Goal: Information Seeking & Learning: Obtain resource

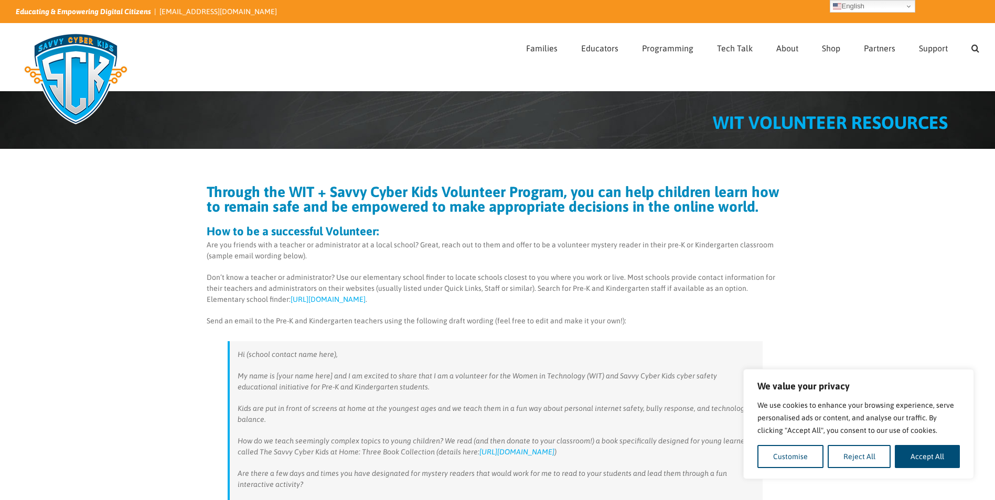
click at [333, 298] on link "[URL][DOMAIN_NAME]" at bounding box center [328, 299] width 75 height 8
click at [346, 301] on link "[URL][DOMAIN_NAME]" at bounding box center [328, 299] width 75 height 8
click at [291, 295] on p "Don’t know a teacher or administrator? Use our elementary school finder to loca…" at bounding box center [495, 288] width 577 height 33
click at [293, 302] on link "[URL][DOMAIN_NAME]" at bounding box center [328, 299] width 75 height 8
click at [515, 448] on link "[URL][DOMAIN_NAME]" at bounding box center [516, 452] width 75 height 8
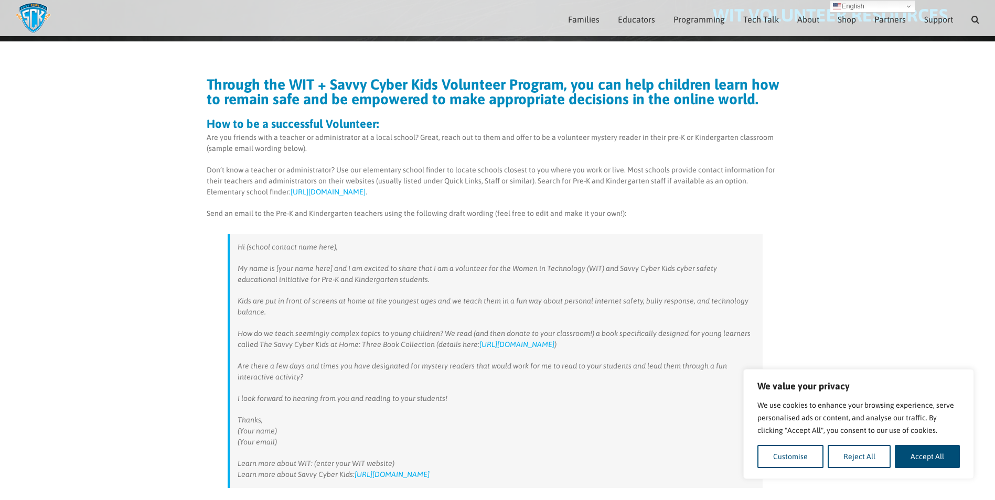
scroll to position [96, 0]
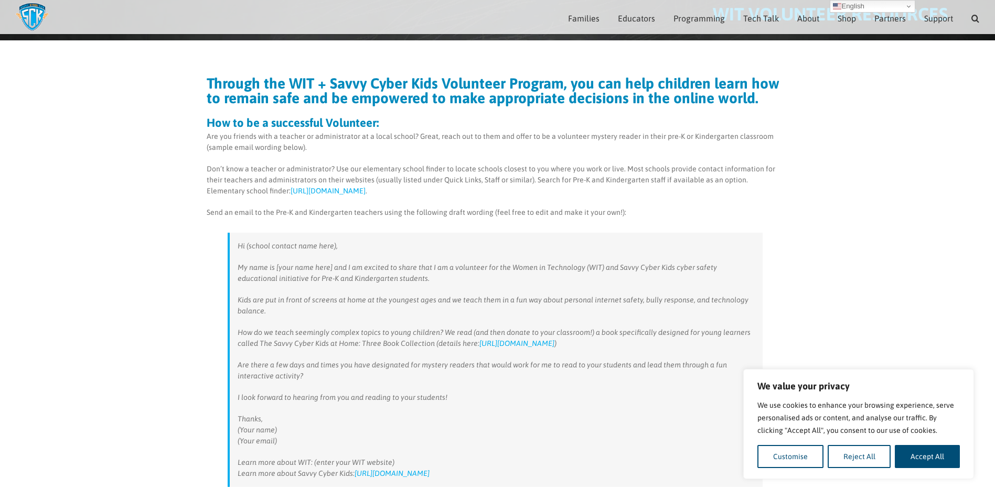
click at [515, 344] on link "[URL][DOMAIN_NAME]" at bounding box center [516, 343] width 75 height 8
